Goal: Transaction & Acquisition: Book appointment/travel/reservation

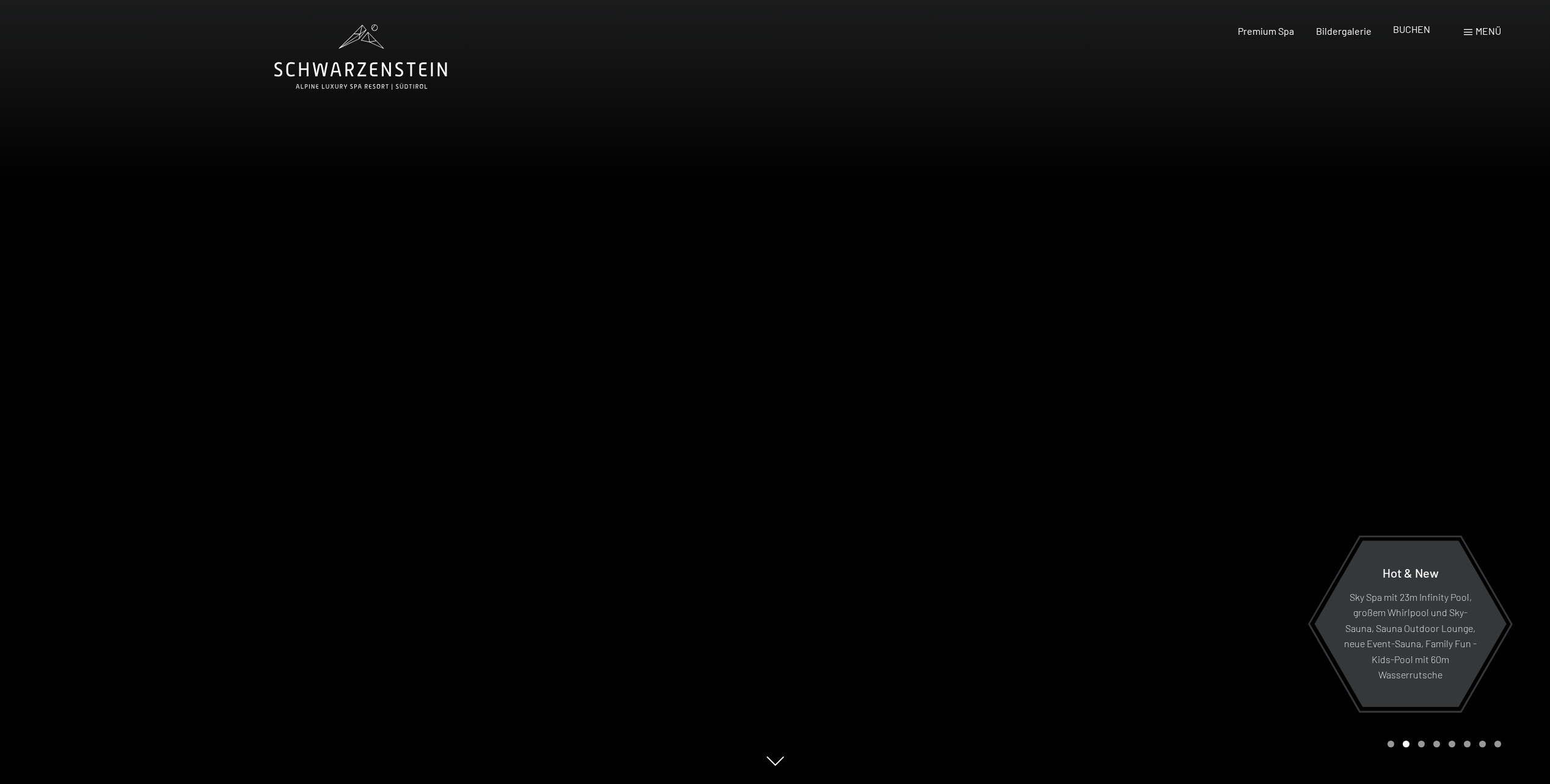
click at [1411, 34] on div "BUCHEN" at bounding box center [1411, 29] width 37 height 13
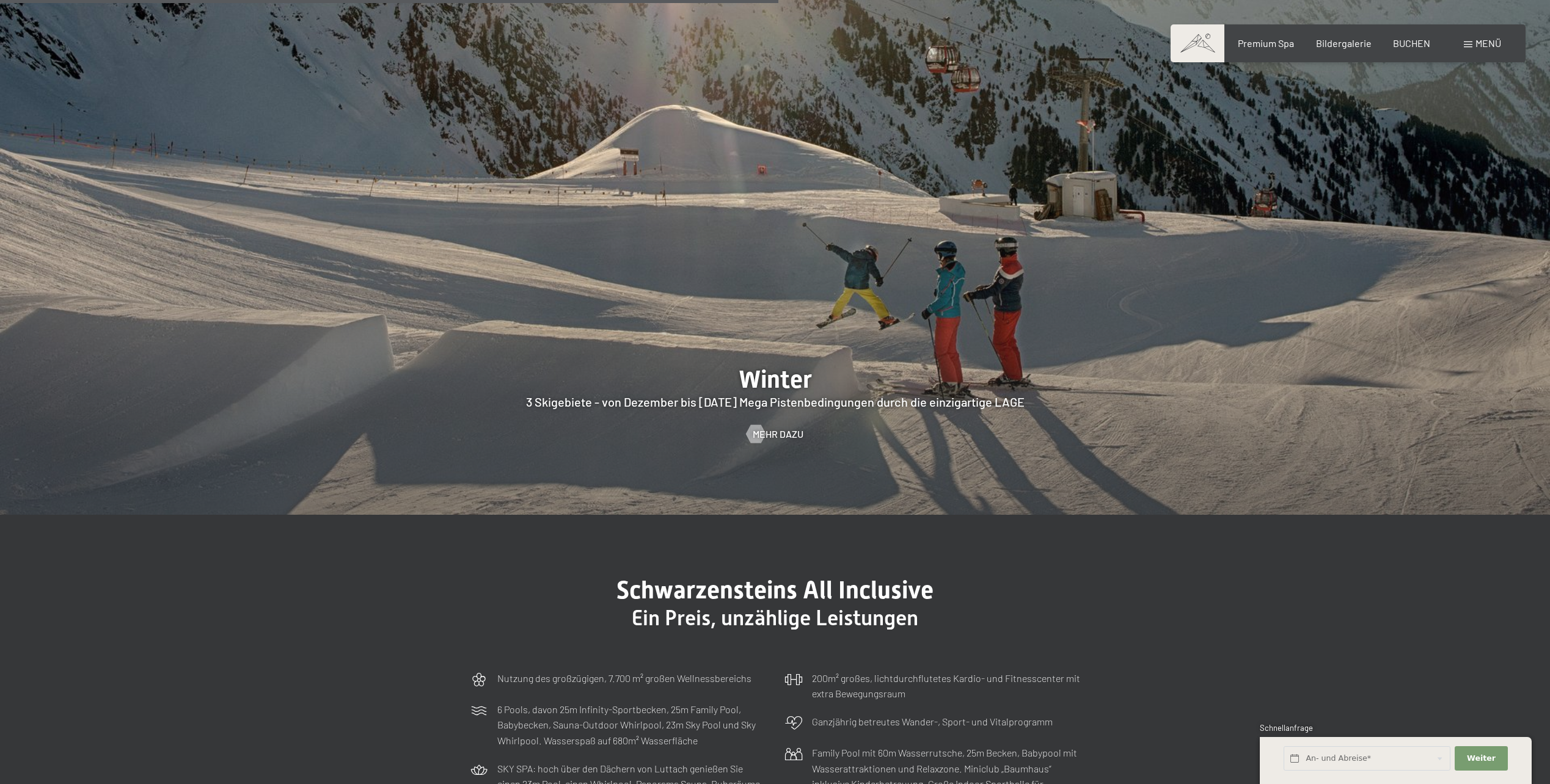
scroll to position [4643, 0]
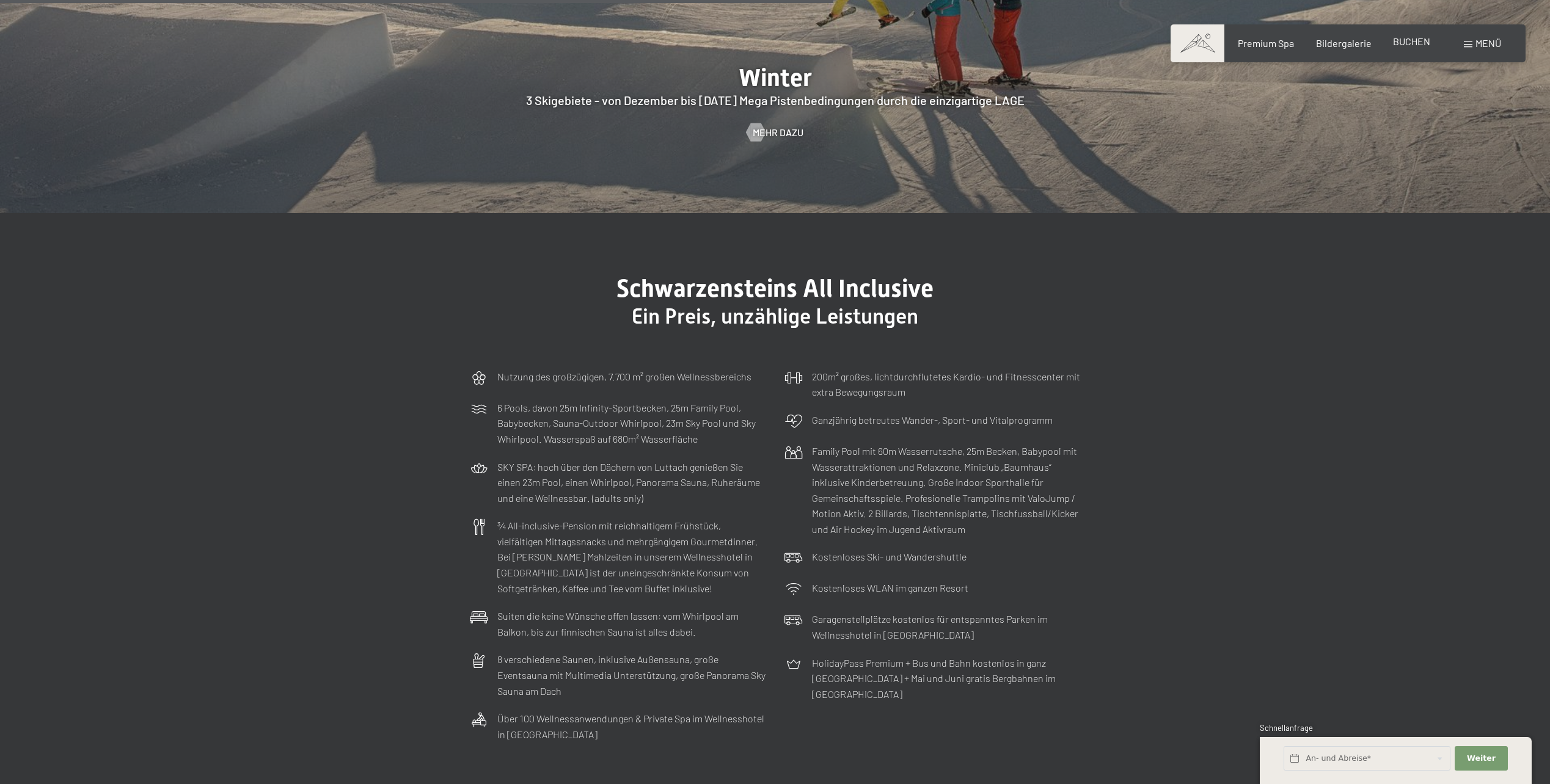
click at [1396, 39] on span "BUCHEN" at bounding box center [1411, 41] width 37 height 12
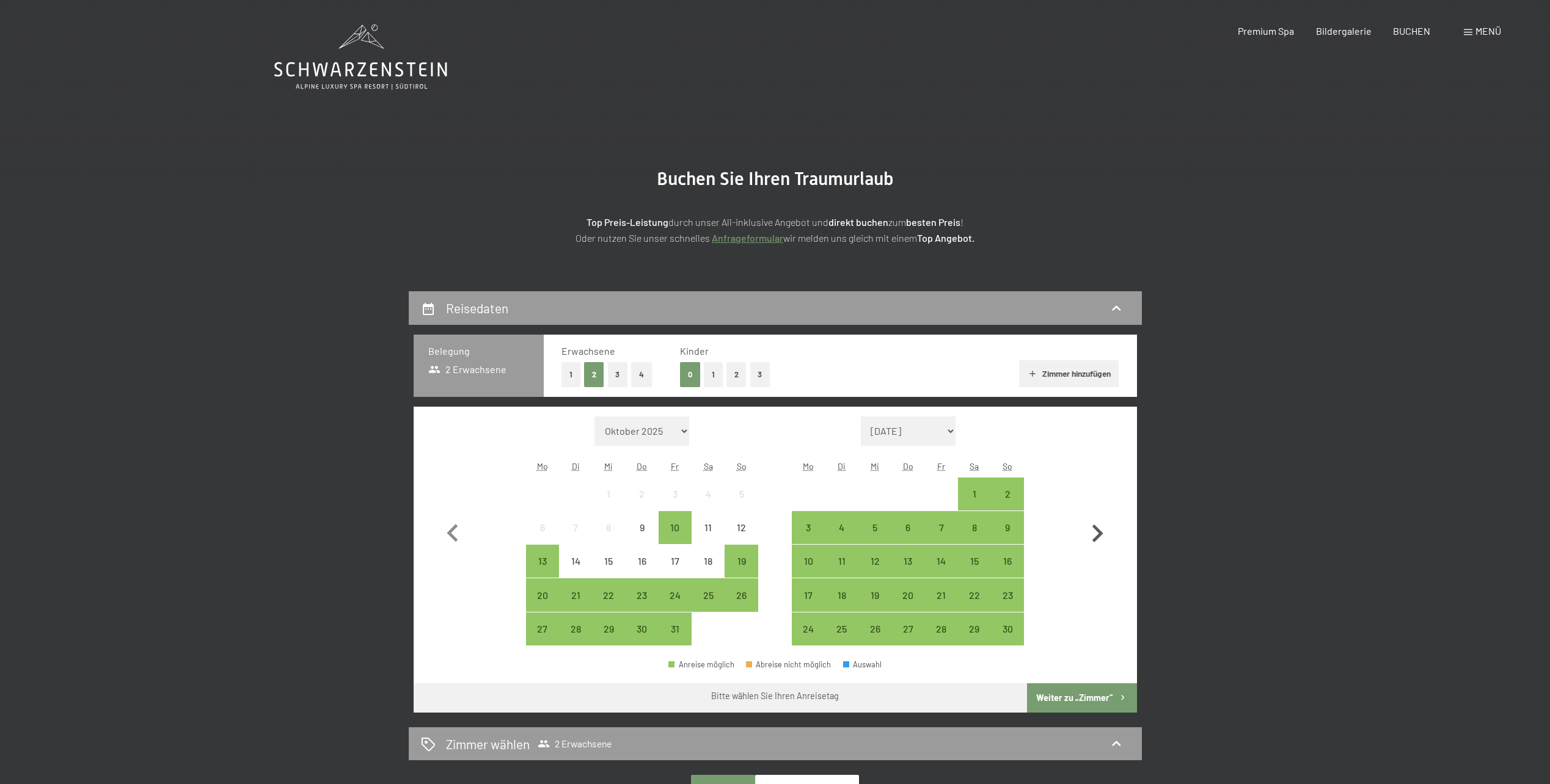
click at [1099, 536] on icon "button" at bounding box center [1097, 533] width 11 height 18
select select "2025-11-01"
select select "2025-12-01"
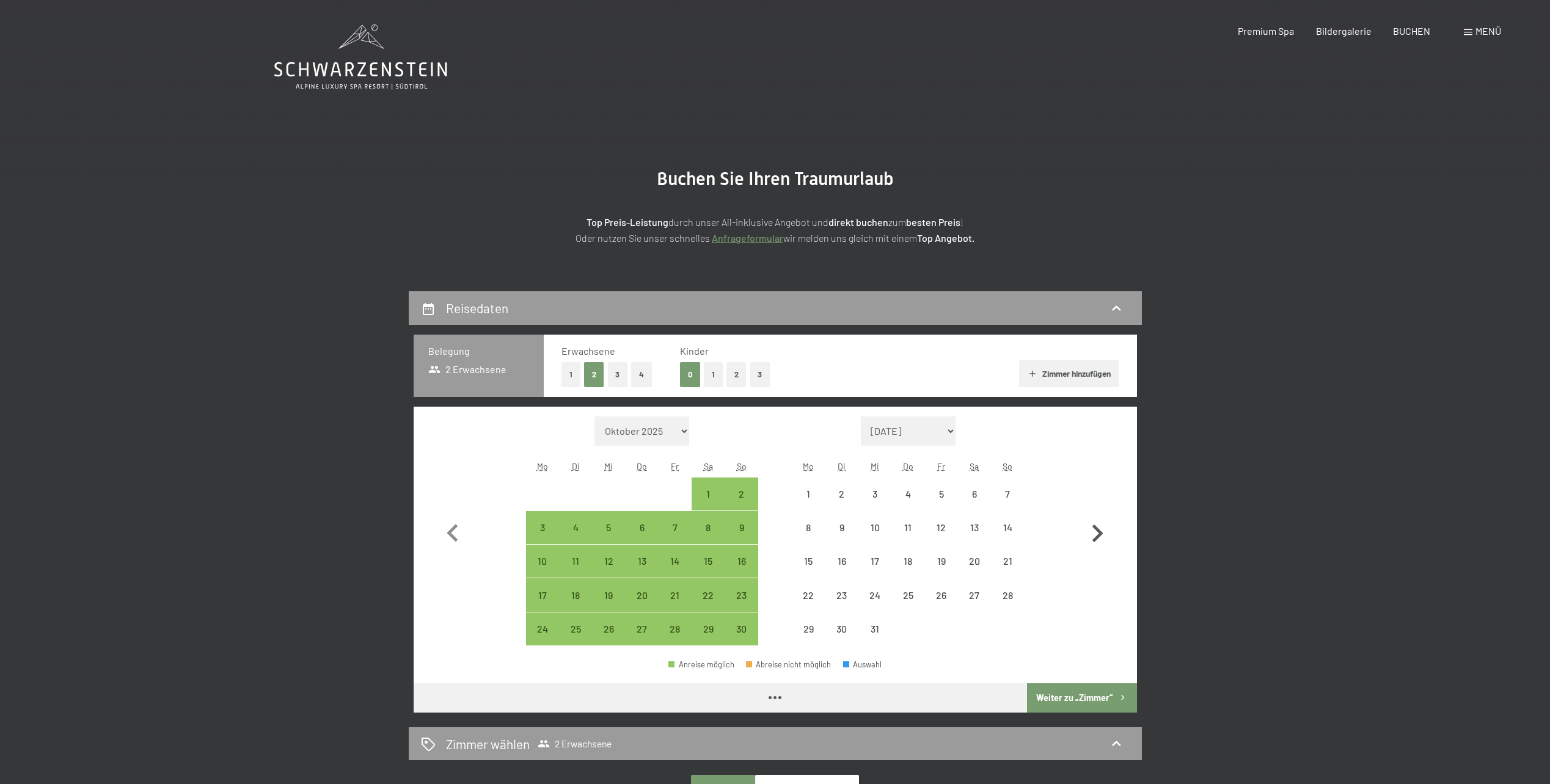
select select "2025-11-01"
select select "2025-12-01"
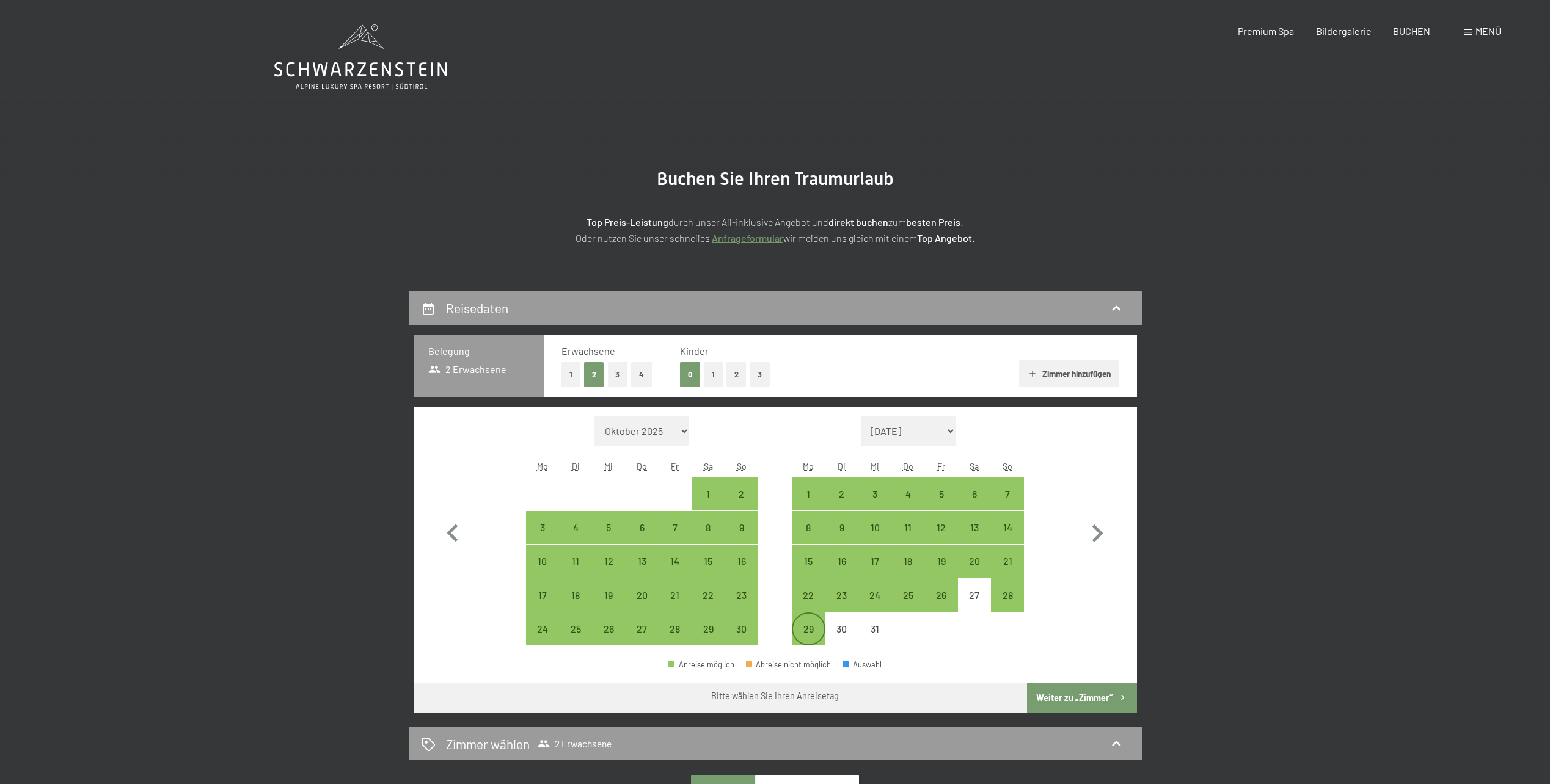
click at [808, 640] on div "29" at bounding box center [809, 640] width 30 height 30
select select "2025-11-01"
select select "2025-12-01"
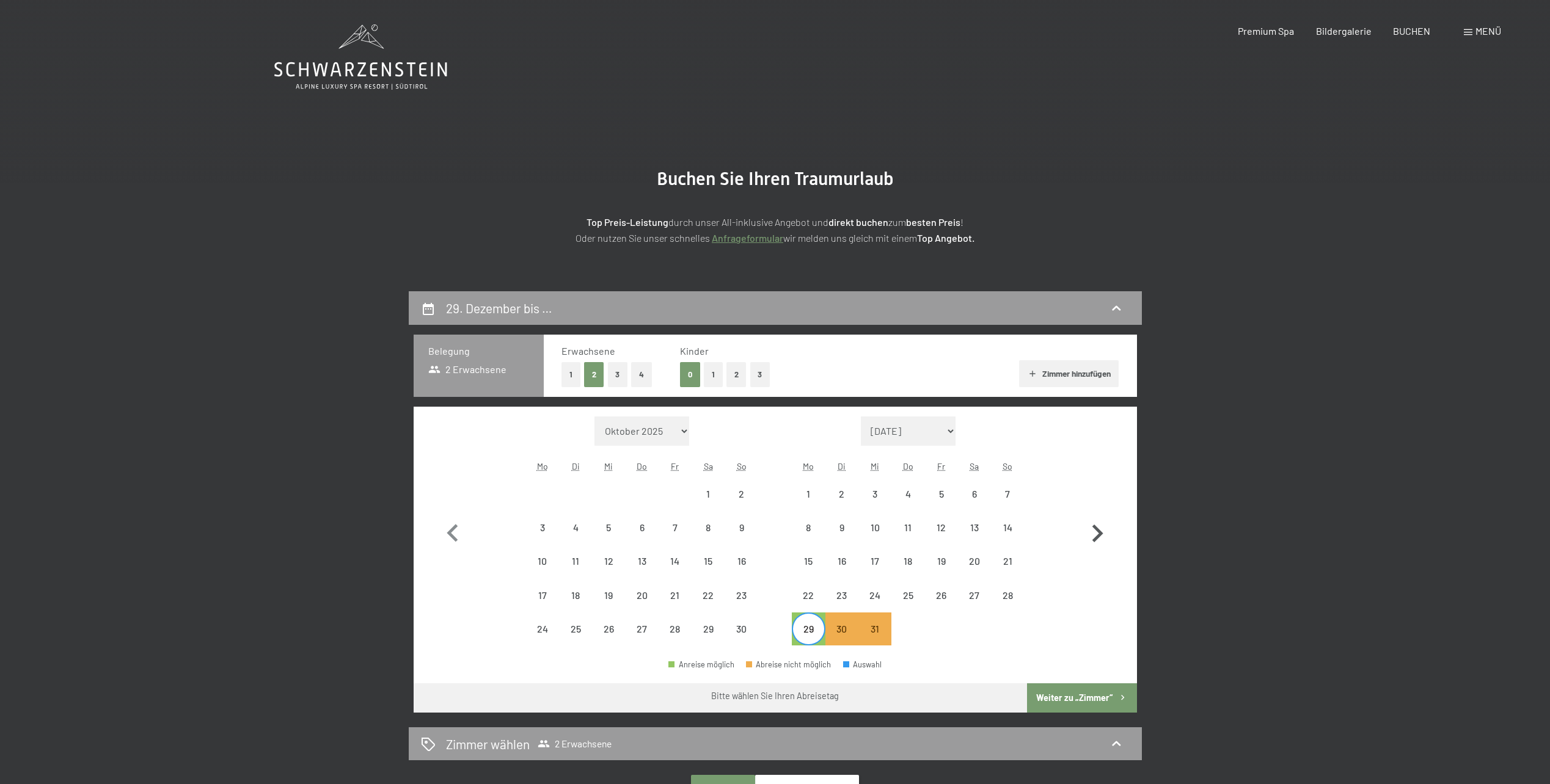
click at [1105, 535] on icon "button" at bounding box center [1097, 534] width 35 height 35
select select "2025-12-01"
select select "2026-01-01"
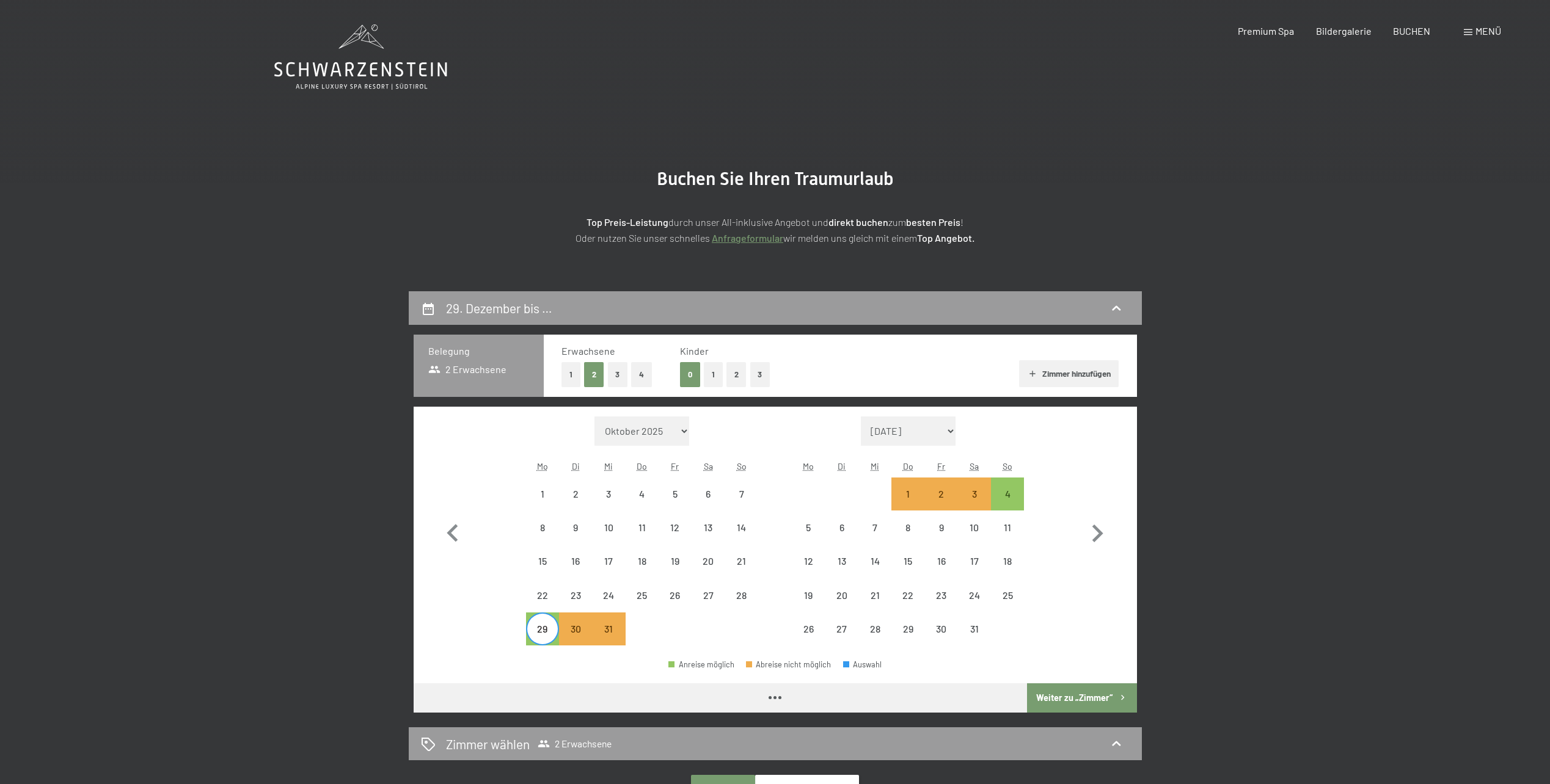
select select "2025-12-01"
select select "2026-01-01"
